Goal: Contribute content: Add original content to the website for others to see

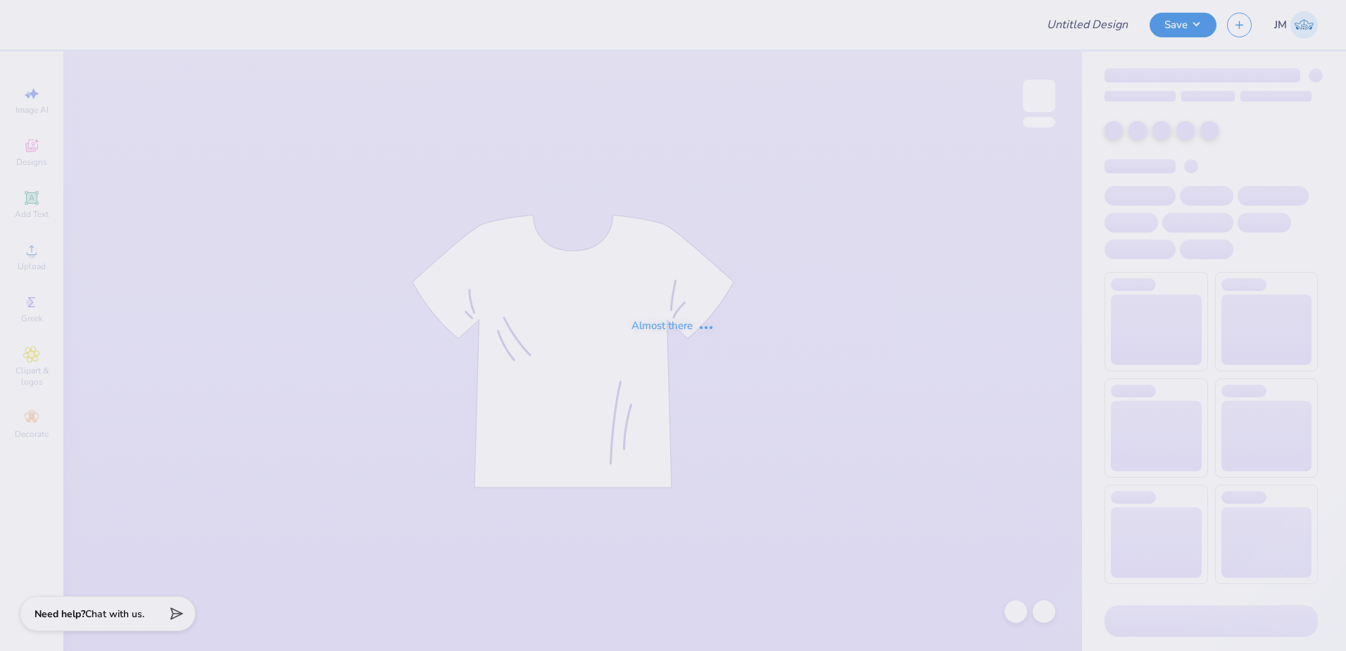
type input "CMP 2026 Swag - Playa Luna"
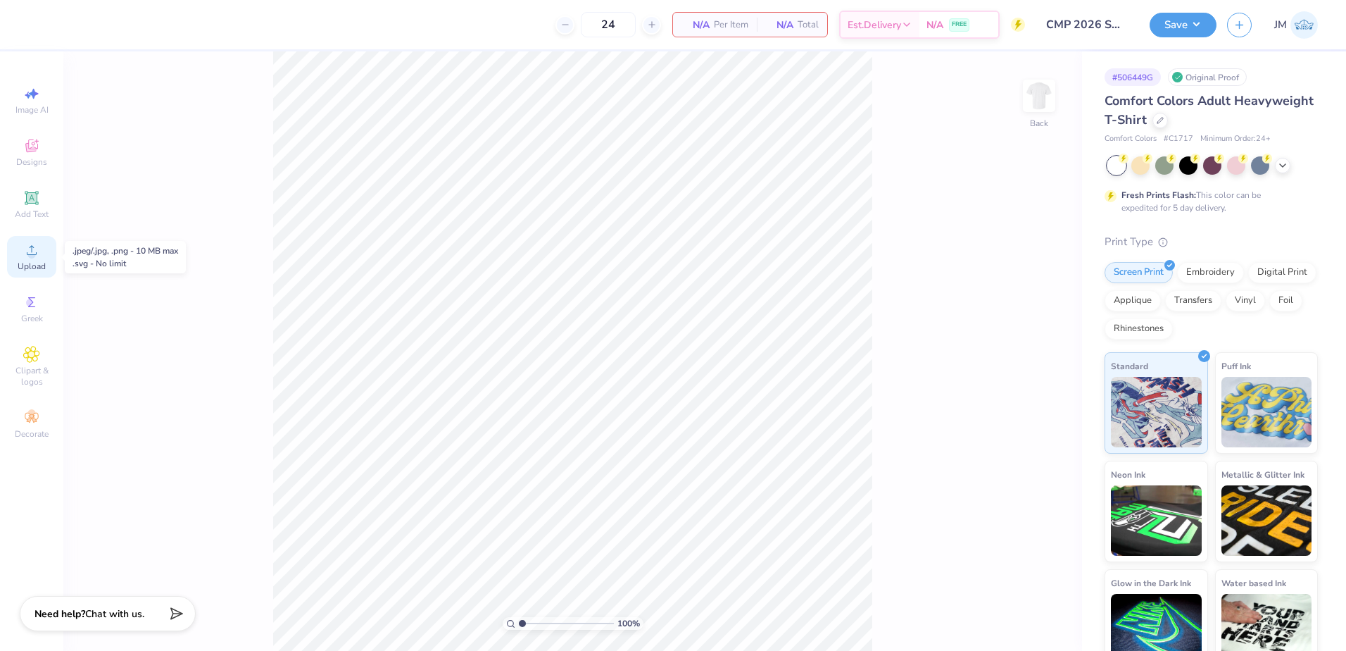
click at [23, 247] on div "Upload" at bounding box center [31, 257] width 49 height 42
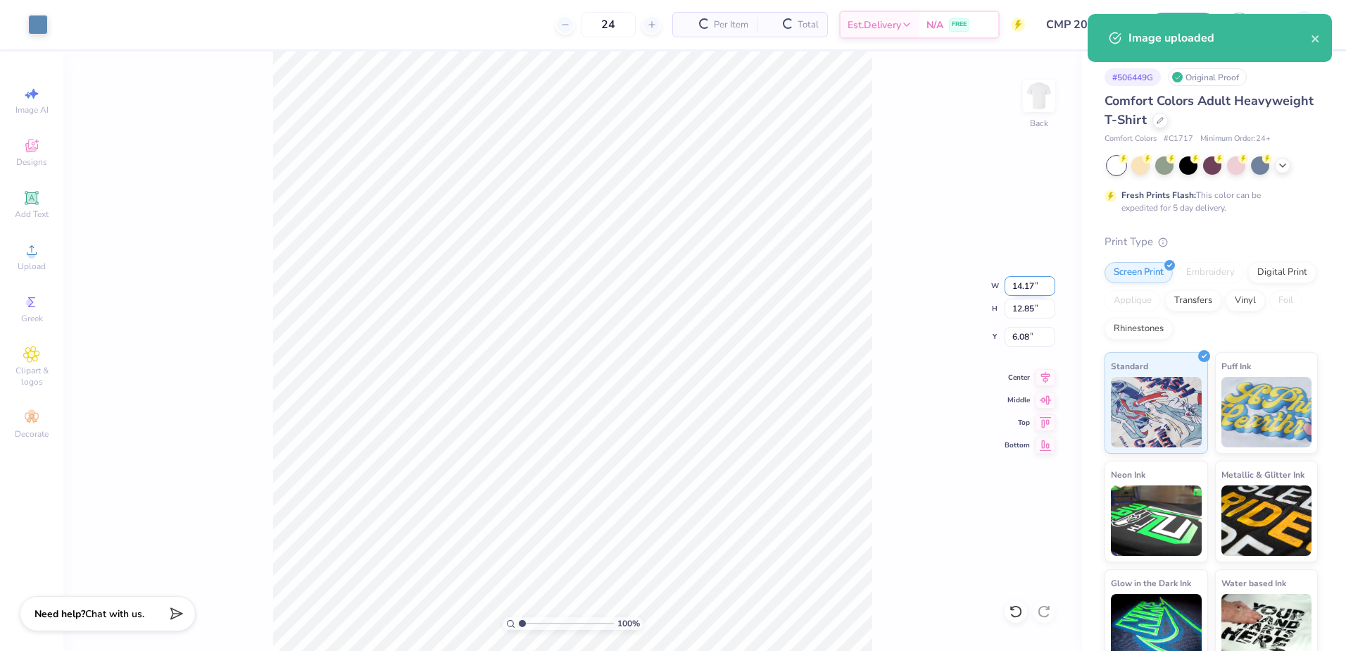
click at [1034, 289] on input "14.17" at bounding box center [1030, 286] width 51 height 20
type input "12.00"
type input "10.88"
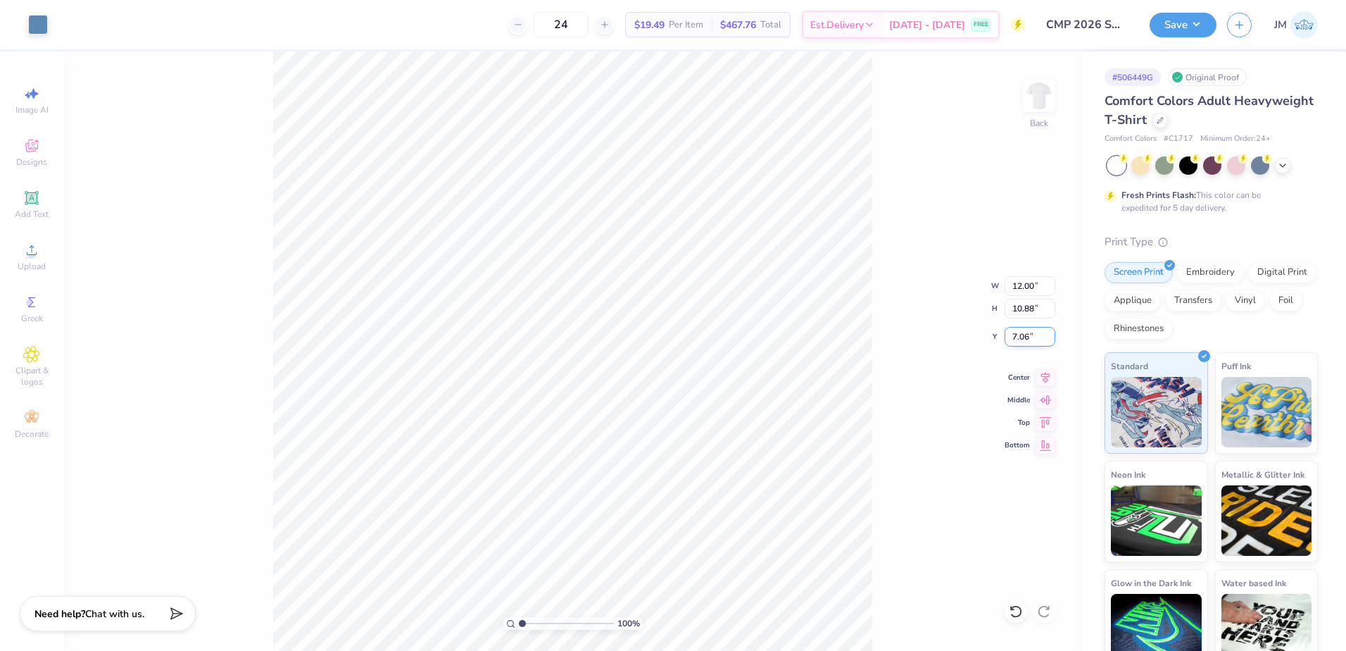
click at [1029, 336] on input "7.06" at bounding box center [1030, 337] width 51 height 20
drag, startPoint x: 1021, startPoint y: 303, endPoint x: 877, endPoint y: 254, distance: 151.6
click at [1021, 302] on input "10.88" at bounding box center [1030, 309] width 51 height 20
type input "3.00"
click at [1051, 374] on icon at bounding box center [1046, 375] width 20 height 17
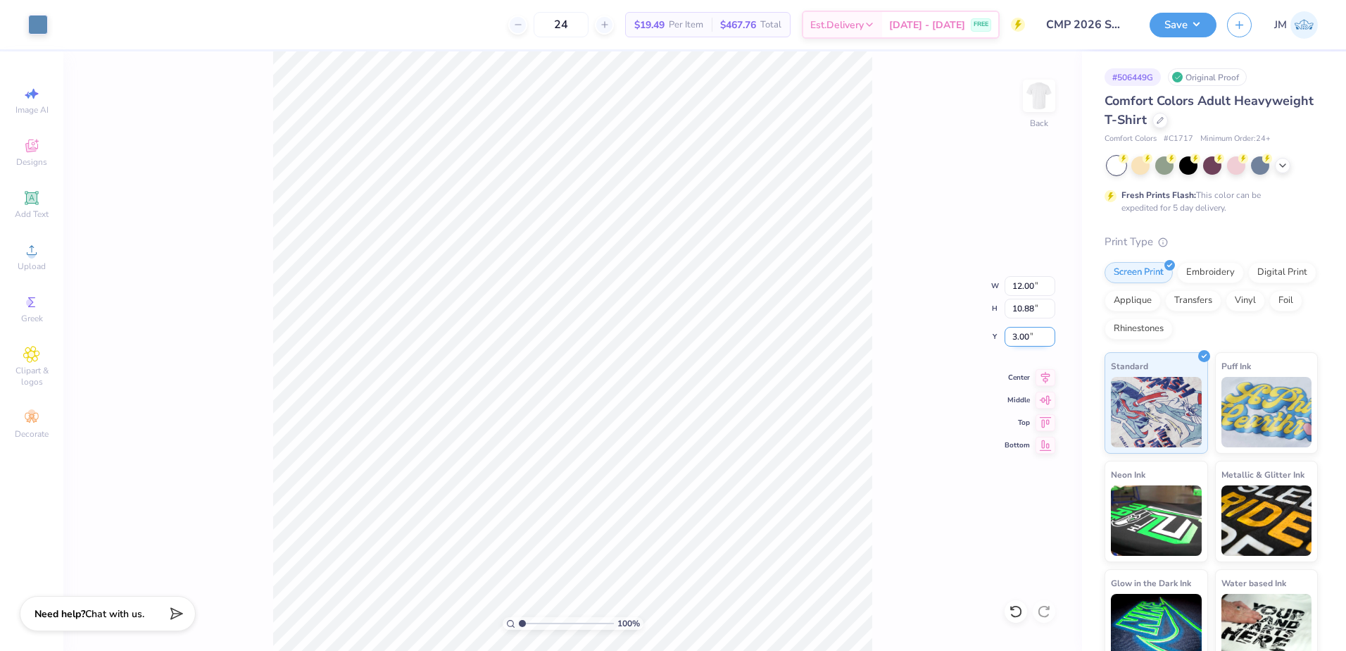
click at [1022, 330] on input "3.00" at bounding box center [1030, 337] width 51 height 20
click at [1027, 304] on input "10.88" at bounding box center [1030, 309] width 51 height 20
type input "2.00"
click at [1047, 373] on icon at bounding box center [1046, 375] width 20 height 17
click at [1176, 22] on button "Save" at bounding box center [1183, 23] width 67 height 25
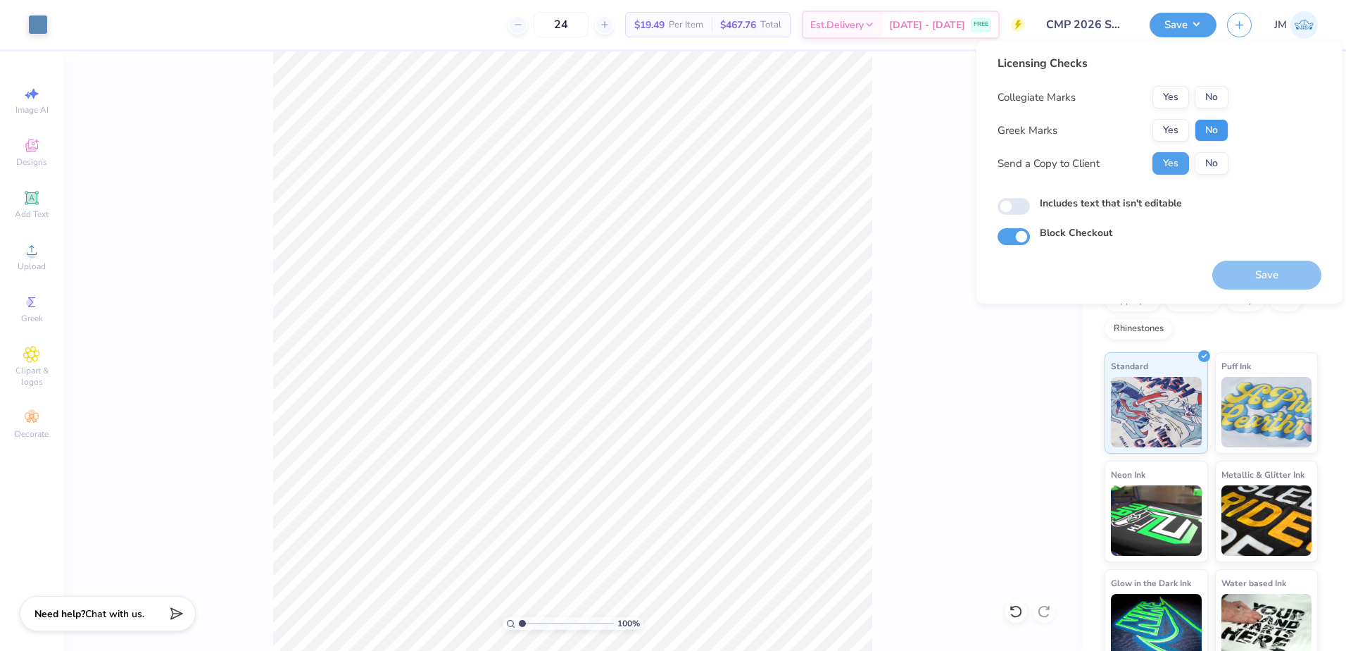
click at [1202, 128] on button "No" at bounding box center [1212, 130] width 34 height 23
click at [1213, 97] on button "No" at bounding box center [1212, 97] width 34 height 23
click at [1273, 280] on button "Save" at bounding box center [1267, 275] width 109 height 29
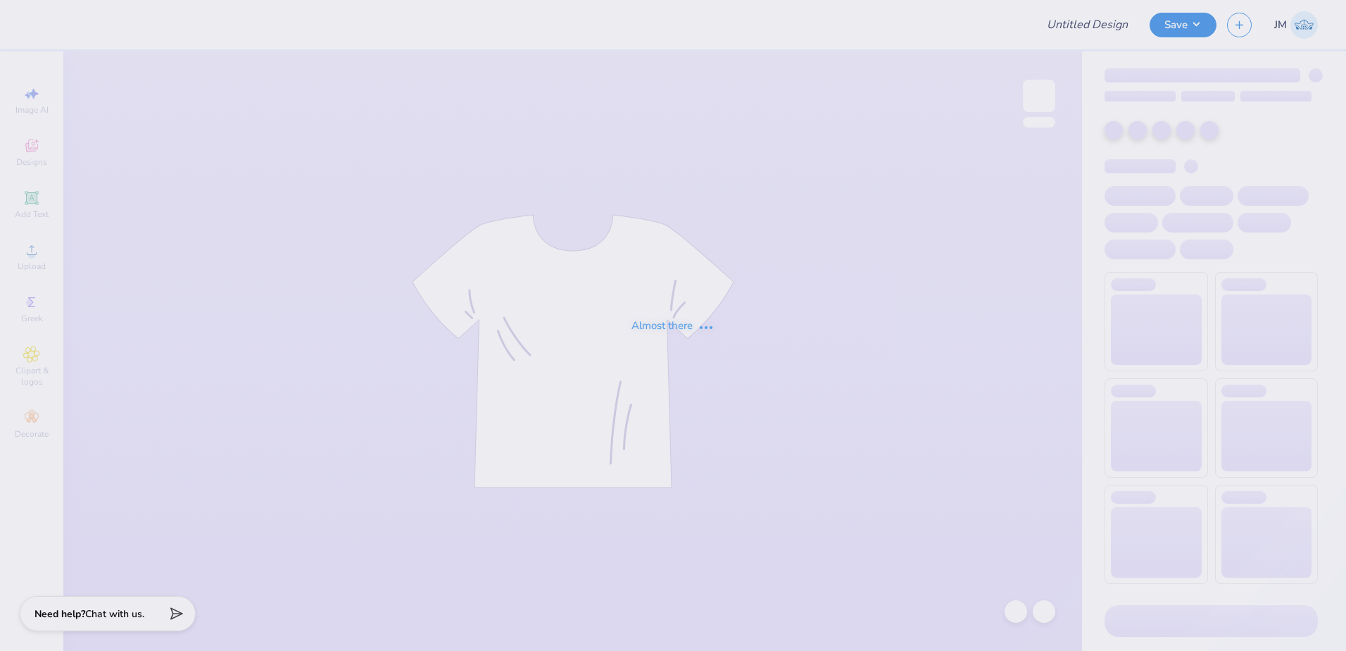
type input "ACA"
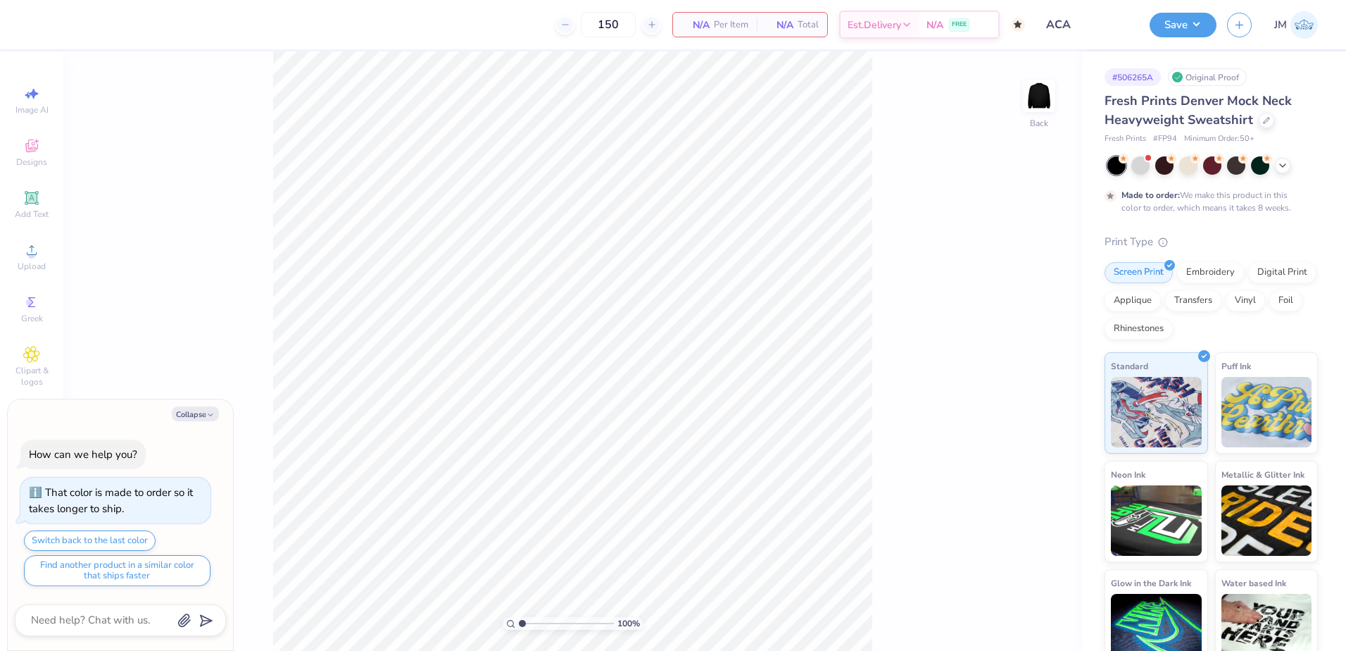
type textarea "x"
